Goal: Check status: Check status

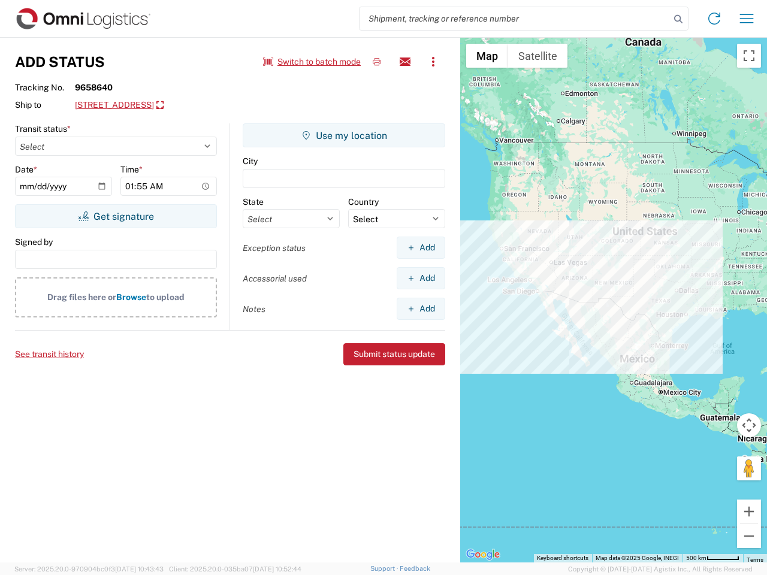
click at [515, 19] on input "search" at bounding box center [515, 18] width 310 height 23
click at [678, 19] on icon at bounding box center [678, 19] width 17 height 17
click at [714, 19] on icon at bounding box center [714, 18] width 19 height 19
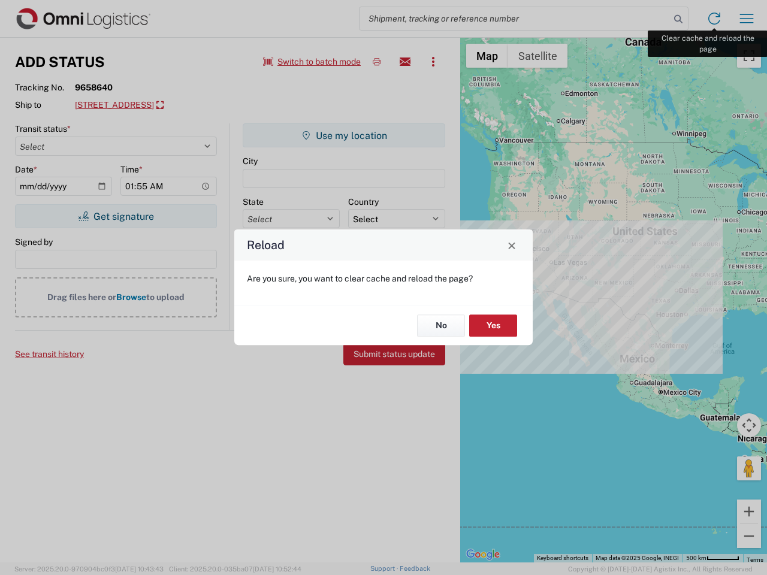
click at [747, 19] on div "Reload Are you sure, you want to clear cache and reload the page? No Yes" at bounding box center [383, 287] width 767 height 575
click at [312, 62] on div "Reload Are you sure, you want to clear cache and reload the page? No Yes" at bounding box center [383, 287] width 767 height 575
click at [377, 62] on div "Reload Are you sure, you want to clear cache and reload the page? No Yes" at bounding box center [383, 287] width 767 height 575
click at [405, 62] on div "Reload Are you sure, you want to clear cache and reload the page? No Yes" at bounding box center [383, 287] width 767 height 575
click at [433, 62] on div "Reload Are you sure, you want to clear cache and reload the page? No Yes" at bounding box center [383, 287] width 767 height 575
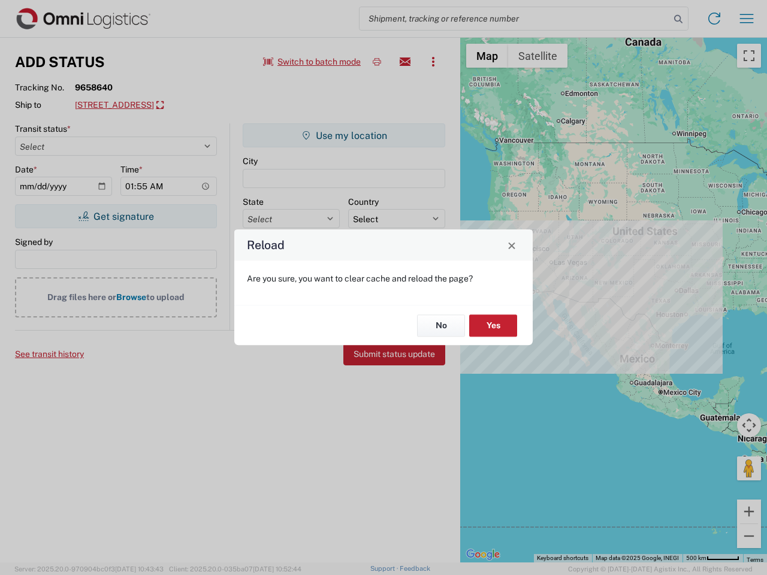
click at [171, 105] on div "Reload Are you sure, you want to clear cache and reload the page? No Yes" at bounding box center [383, 287] width 767 height 575
click at [116, 216] on div "Reload Are you sure, you want to clear cache and reload the page? No Yes" at bounding box center [383, 287] width 767 height 575
